Goal: Obtain resource: Download file/media

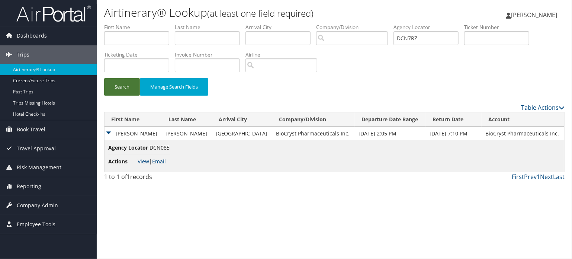
type input "DCN7RZ"
click at [128, 85] on button "Search" at bounding box center [122, 86] width 36 height 17
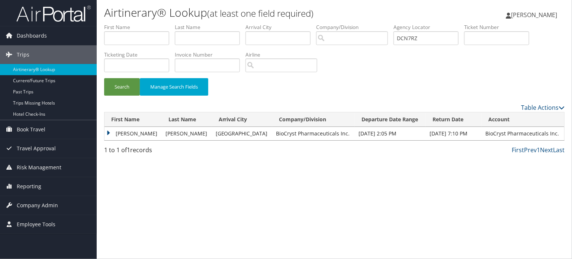
click at [128, 131] on td "ANN MALINHELENA" at bounding box center [134, 133] width 58 height 13
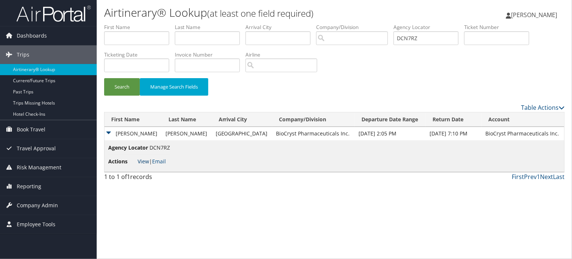
click at [142, 160] on link "View" at bounding box center [144, 161] width 12 height 7
drag, startPoint x: 434, startPoint y: 37, endPoint x: 271, endPoint y: 34, distance: 163.0
click at [268, 23] on ul "First Name Last Name Departure City Arrival City Company/Division Airport/City …" at bounding box center [334, 23] width 461 height 0
paste input "8RK"
type input "DCN8RK"
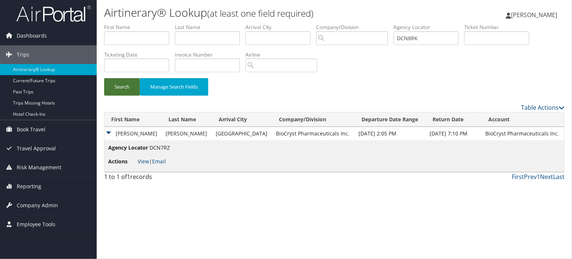
click at [115, 89] on button "Search" at bounding box center [122, 86] width 36 height 17
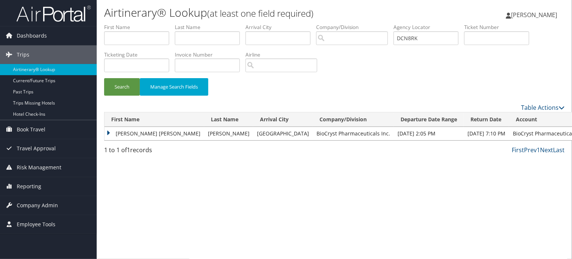
click at [126, 134] on td "LINDA KRISTINA" at bounding box center [155, 133] width 100 height 13
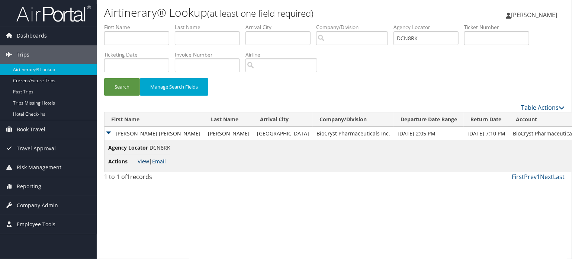
click at [142, 161] on link "View" at bounding box center [144, 161] width 12 height 7
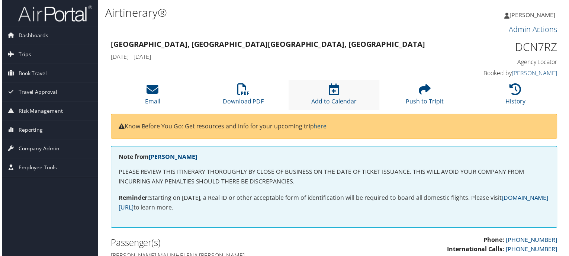
scroll to position [37, 0]
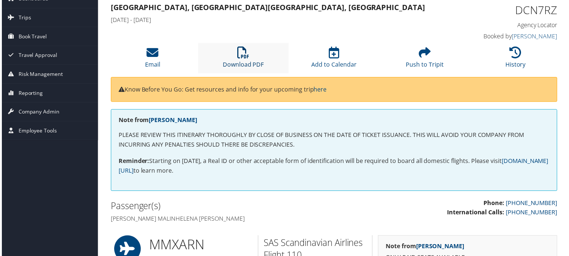
click at [244, 64] on link "Download PDF" at bounding box center [243, 60] width 41 height 18
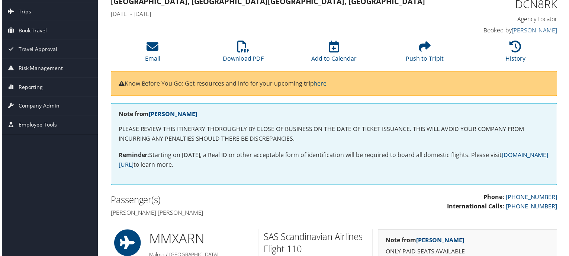
scroll to position [74, 0]
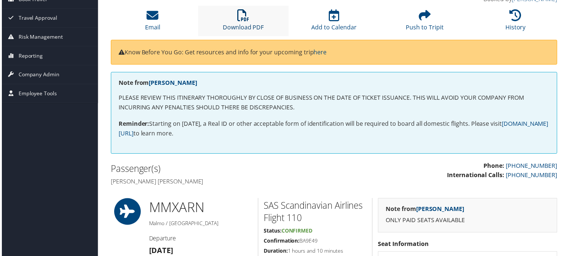
click at [239, 21] on icon at bounding box center [243, 16] width 12 height 12
